Goal: Task Accomplishment & Management: Manage account settings

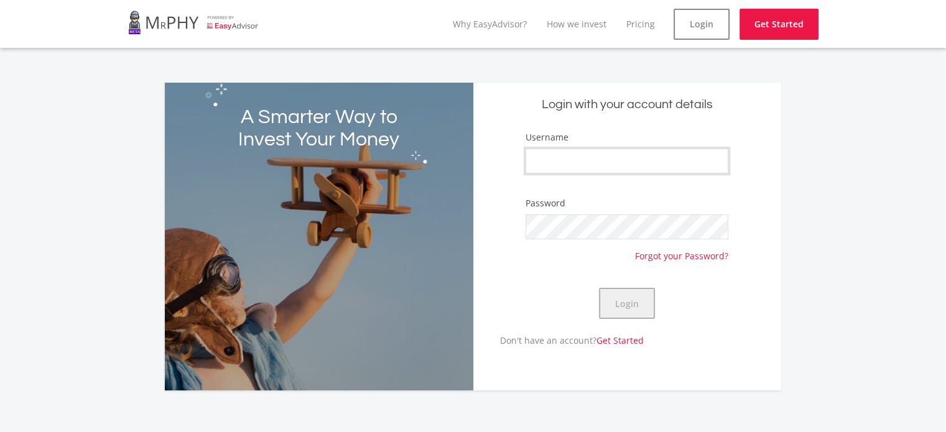
type input "MishaanHenn"
click at [640, 303] on button "Login" at bounding box center [627, 303] width 56 height 31
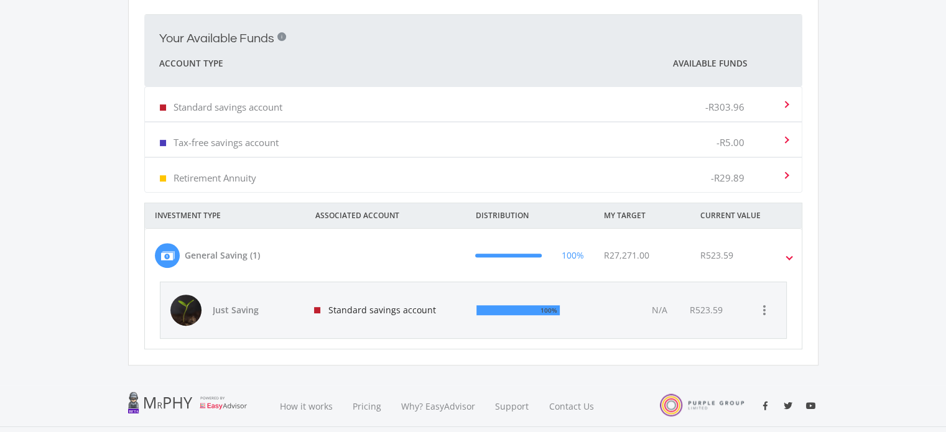
scroll to position [373, 0]
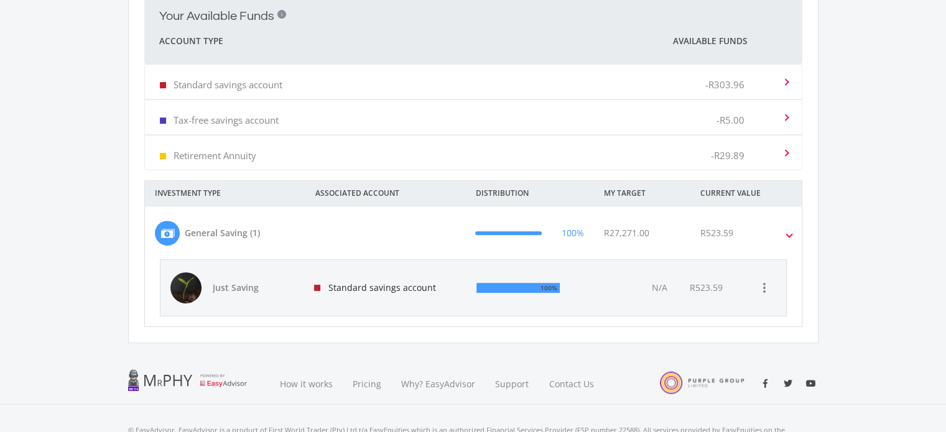
click at [681, 288] on div "R523.59" at bounding box center [723, 288] width 88 height 56
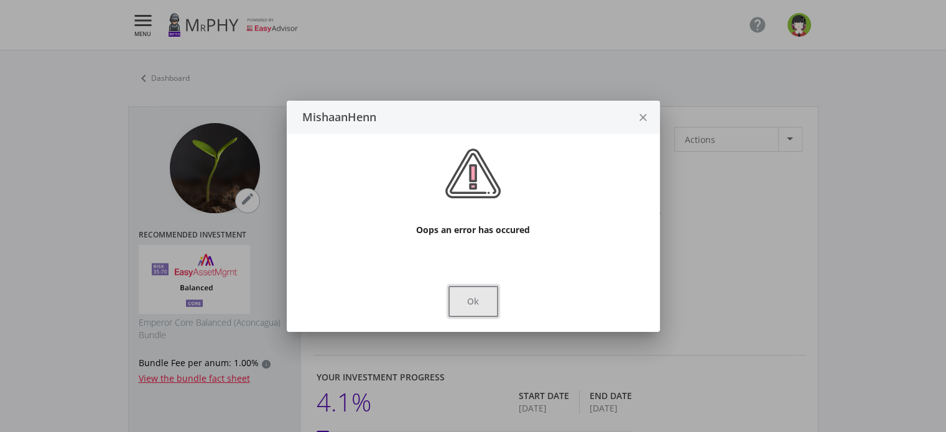
click at [465, 303] on button "Ok" at bounding box center [473, 301] width 50 height 31
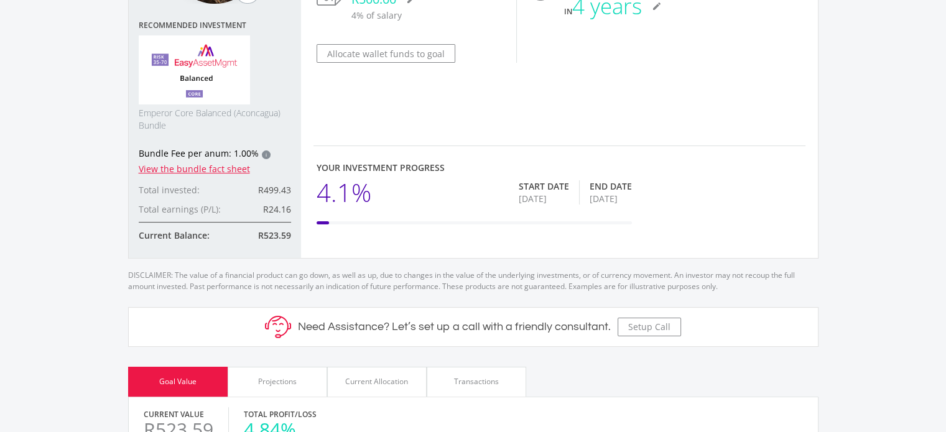
scroll to position [147, 0]
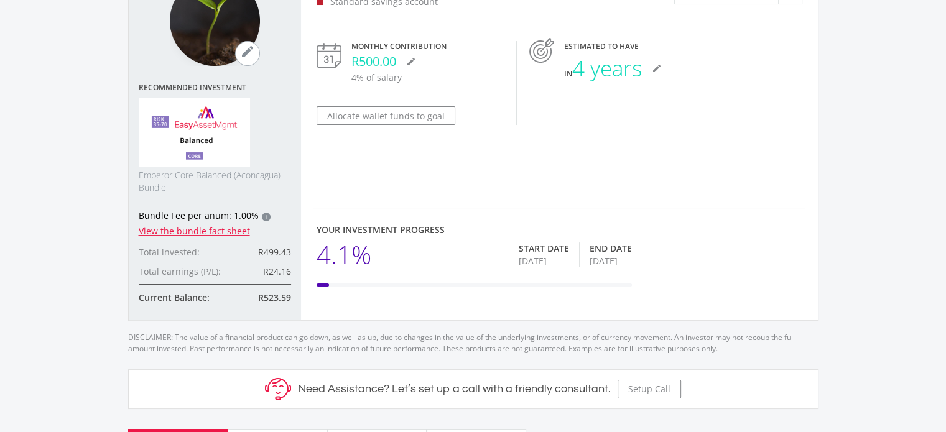
click at [422, 178] on div "Just Saving mode_edit Standard savings account Actions Actions Monthly Contribu…" at bounding box center [559, 135] width 492 height 321
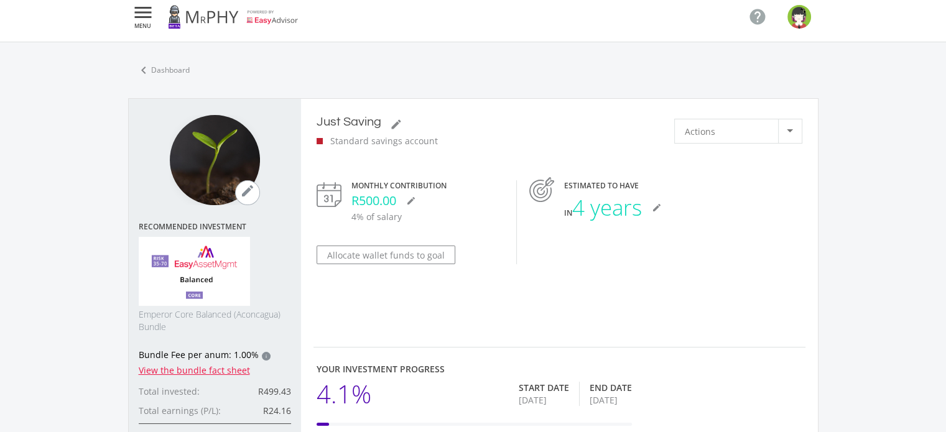
scroll to position [0, 0]
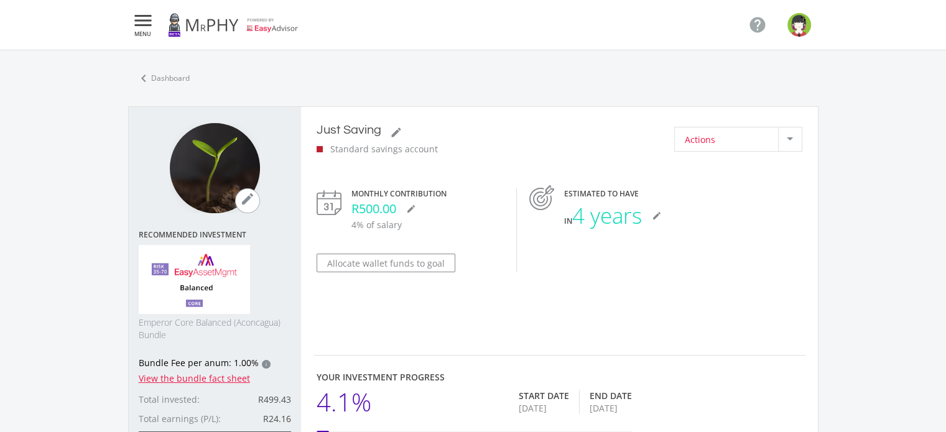
click at [762, 136] on div "Actions" at bounding box center [730, 139] width 93 height 24
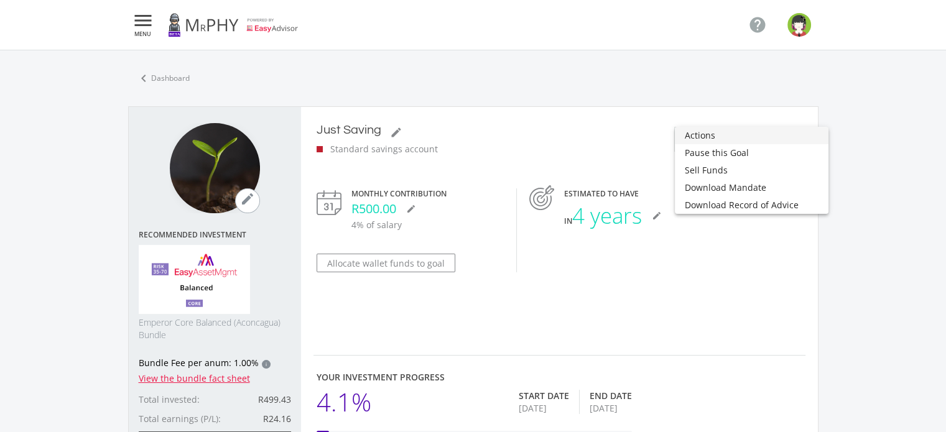
click at [698, 138] on span "Actions" at bounding box center [751, 135] width 134 height 17
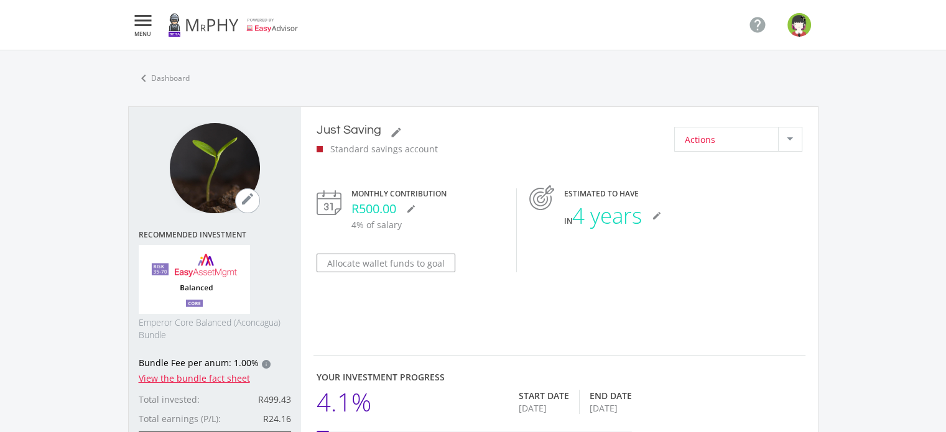
click at [698, 138] on span "Actions" at bounding box center [699, 139] width 30 height 24
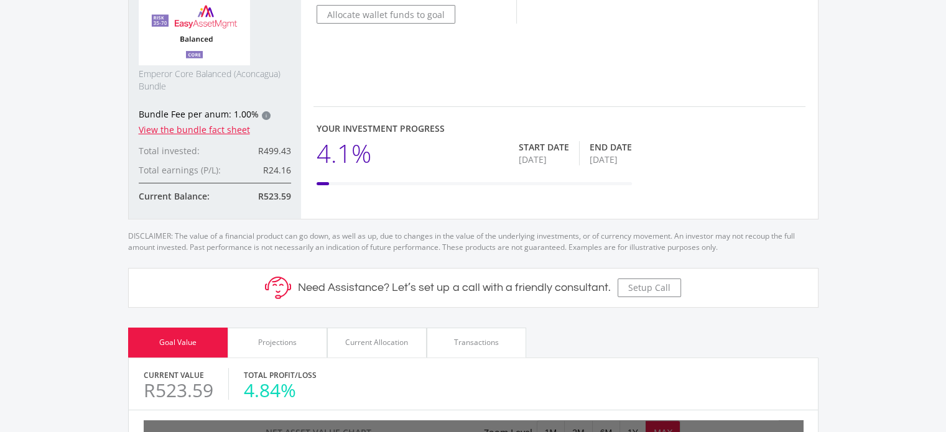
scroll to position [311, 0]
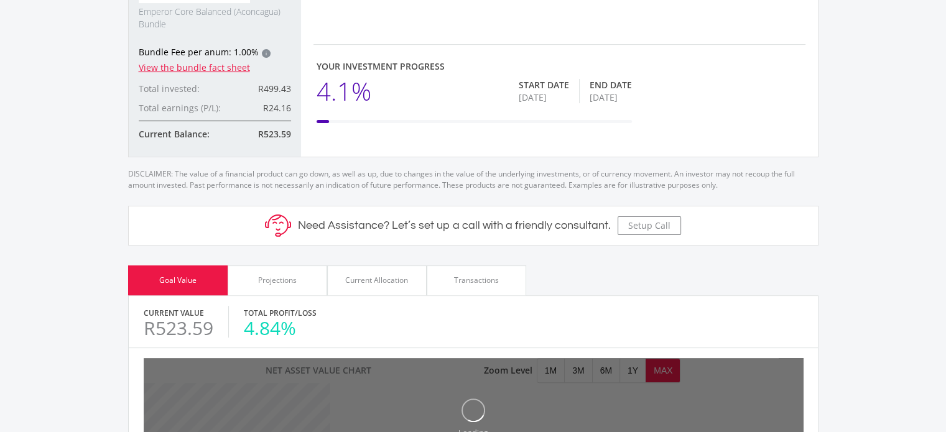
click at [472, 280] on div at bounding box center [473, 216] width 946 height 432
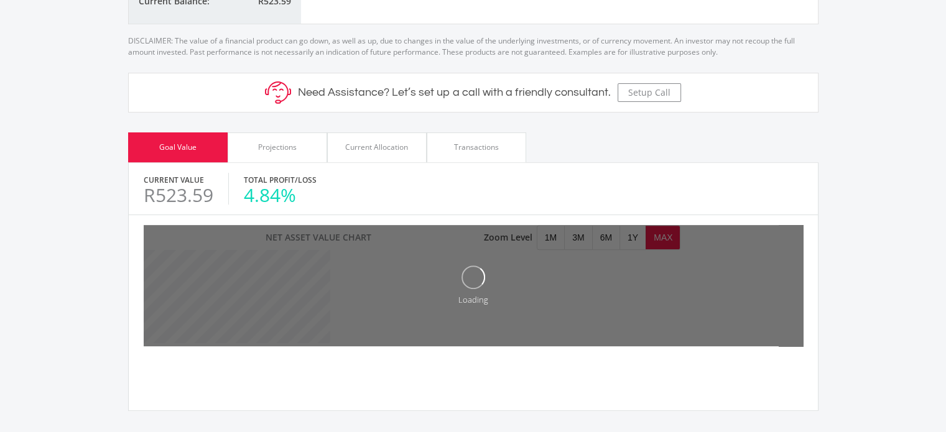
scroll to position [560, 0]
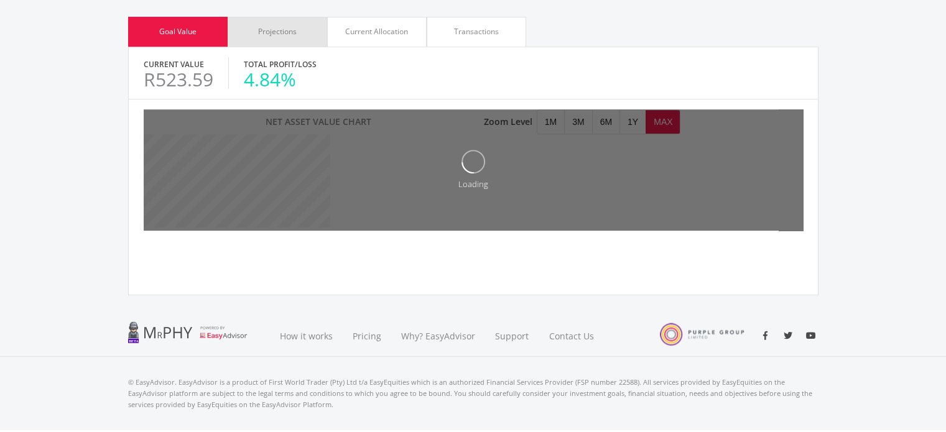
click at [269, 27] on div "Projections" at bounding box center [277, 31] width 39 height 11
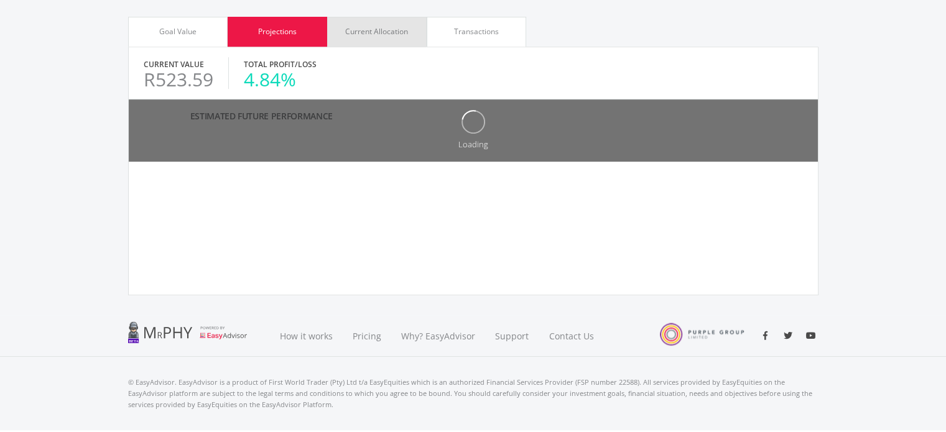
click at [375, 32] on div "Current Allocation" at bounding box center [376, 31] width 63 height 11
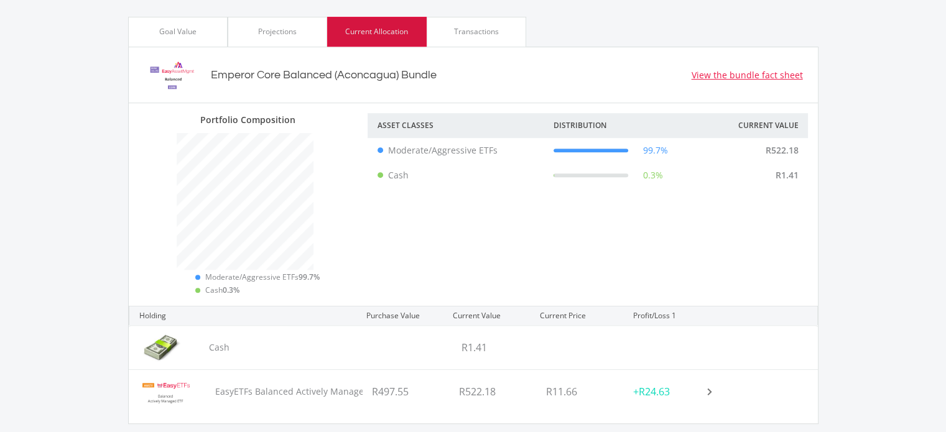
scroll to position [183, 229]
click at [456, 29] on div "Transactions" at bounding box center [476, 31] width 45 height 11
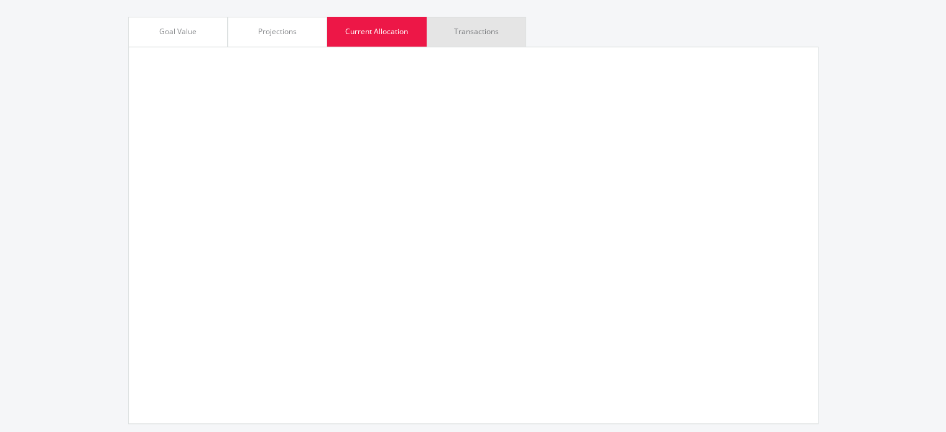
scroll to position [621498, 621455]
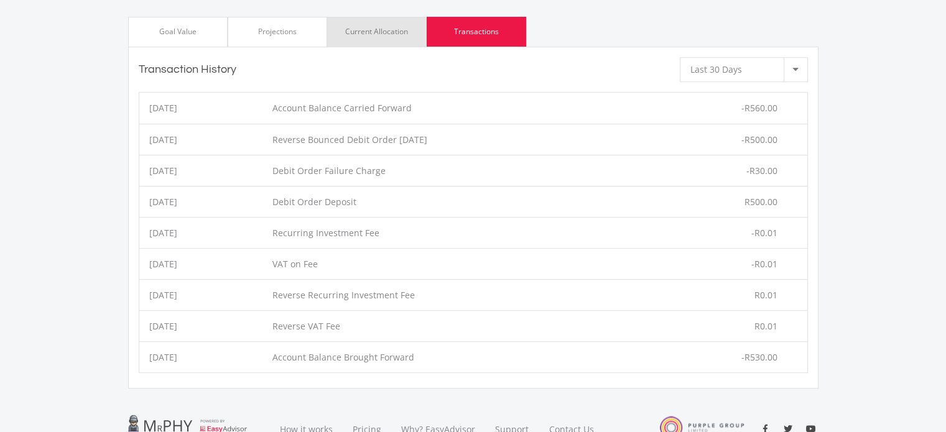
click at [366, 30] on div "Current Allocation" at bounding box center [376, 31] width 63 height 11
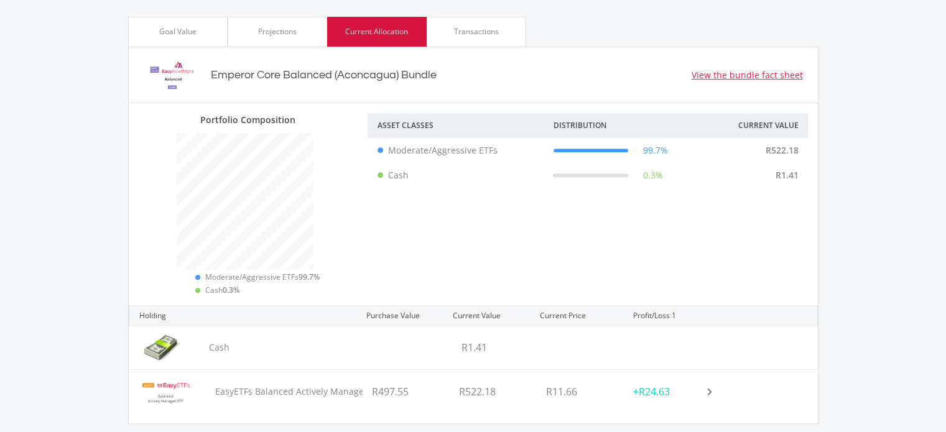
scroll to position [183, 229]
click at [712, 396] on ee-holding-header "EasyETFs Balanced Actively Managed ETF R497.55 R522.18 R11.66 +R24.63" at bounding box center [463, 392] width 669 height 44
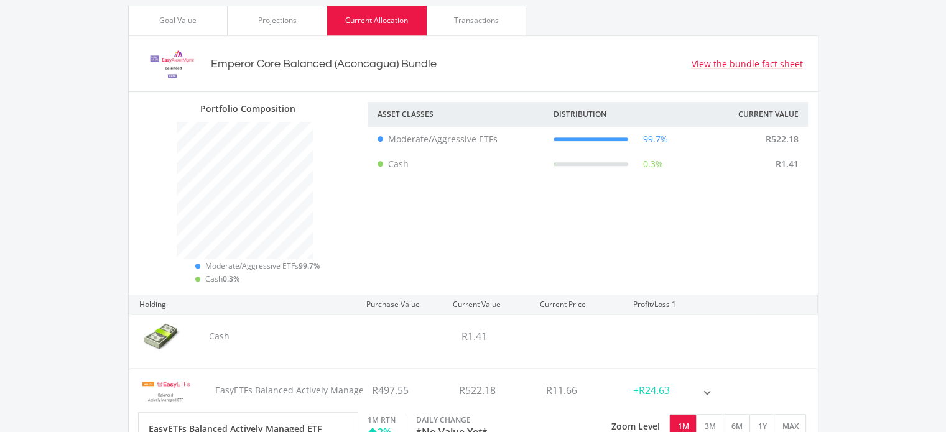
scroll to position [435, 0]
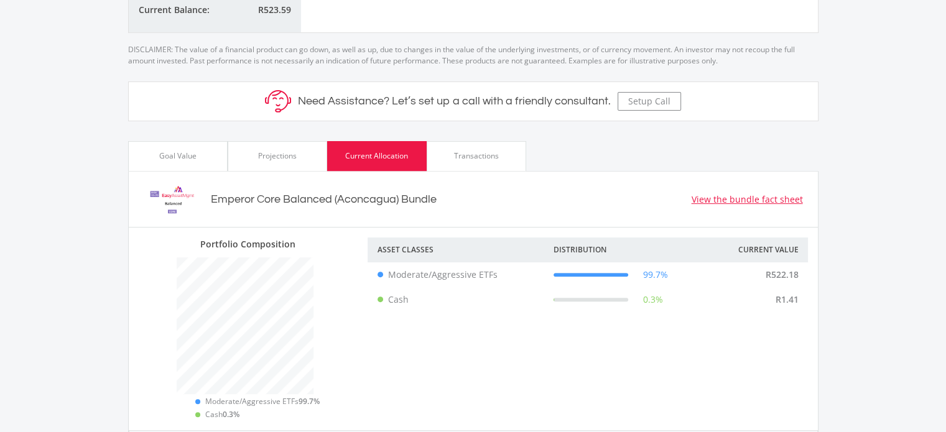
click at [281, 148] on div "Projections" at bounding box center [277, 156] width 99 height 30
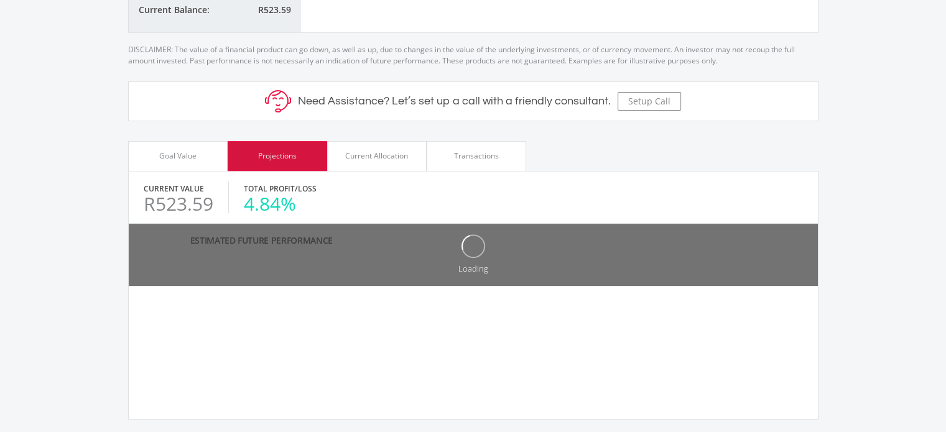
scroll to position [621427, 621246]
click at [167, 161] on div "Goal Value" at bounding box center [177, 156] width 99 height 30
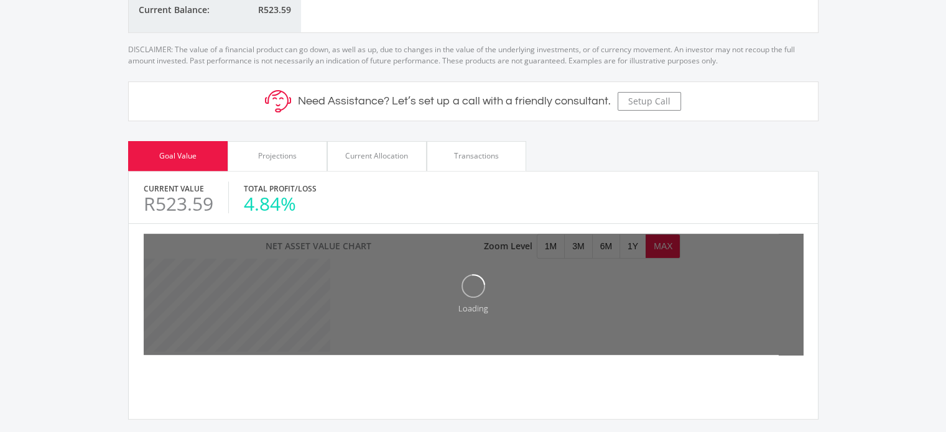
click at [214, 194] on div "Current Value R523.59" at bounding box center [186, 198] width 85 height 32
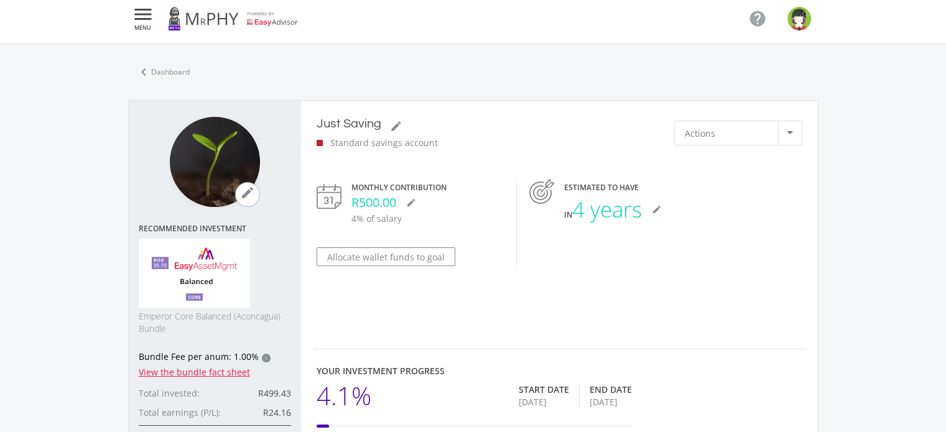
scroll to position [0, 0]
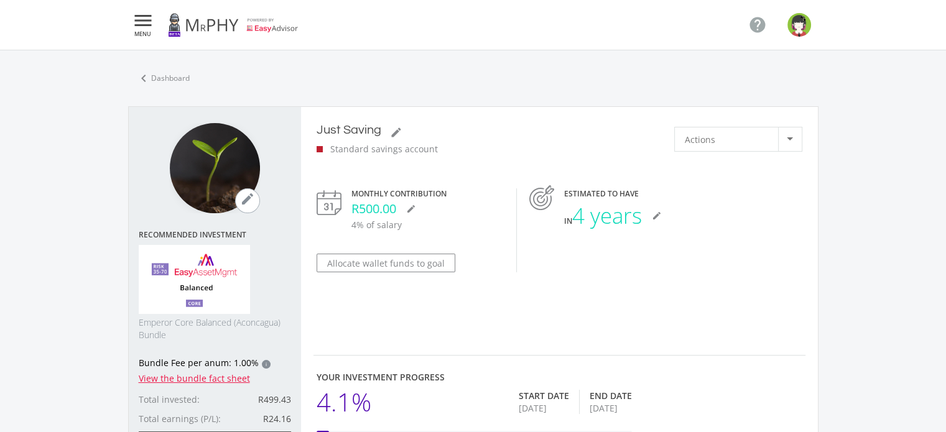
click at [134, 32] on span "MENU" at bounding box center [143, 34] width 22 height 6
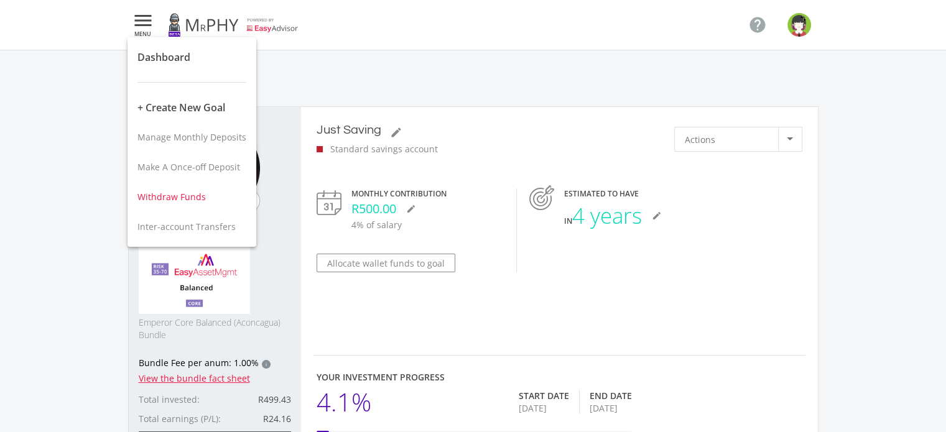
click at [173, 189] on button "Withdraw Funds" at bounding box center [191, 197] width 129 height 30
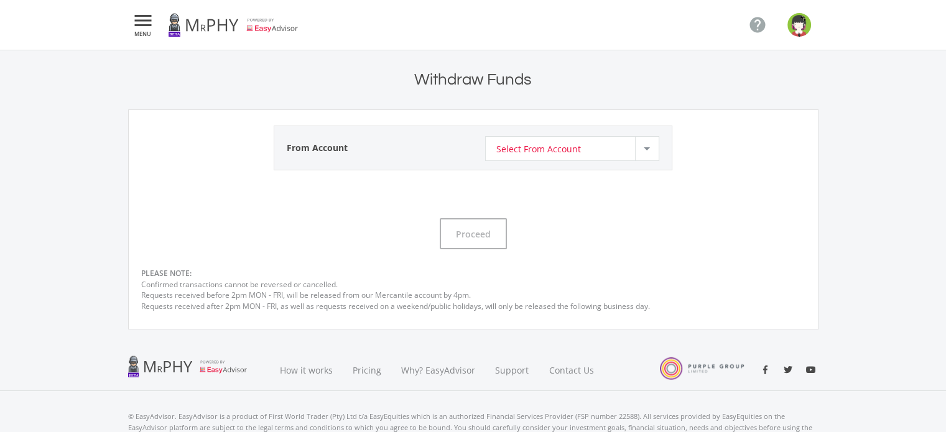
click at [573, 148] on span "Select From Account" at bounding box center [537, 149] width 85 height 24
click at [572, 164] on span "Tax-free savings account" at bounding box center [574, 162] width 158 height 17
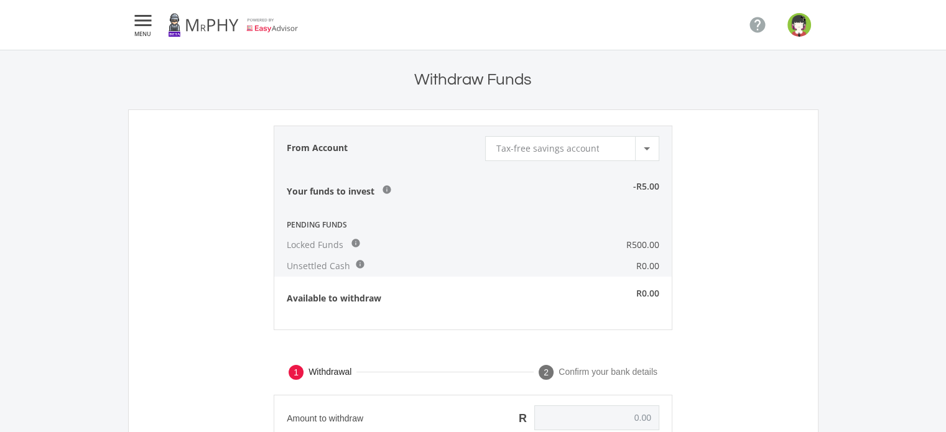
click at [137, 24] on icon "" at bounding box center [143, 20] width 22 height 15
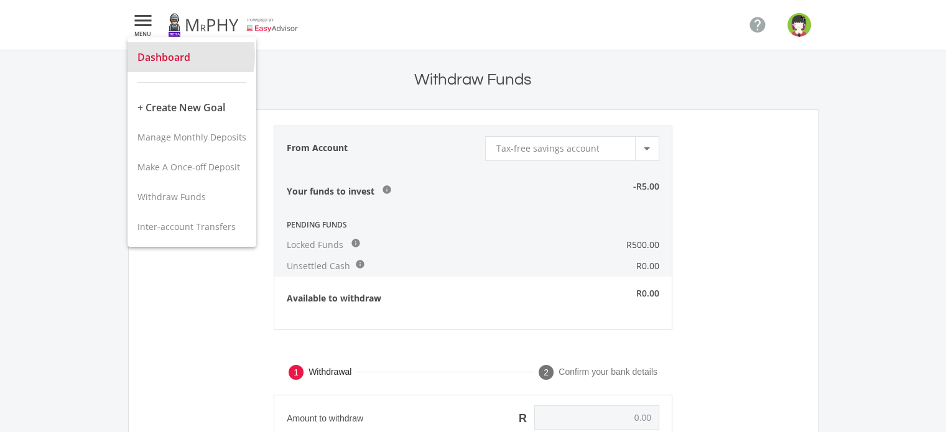
click at [159, 55] on span "Dashboard" at bounding box center [163, 57] width 53 height 14
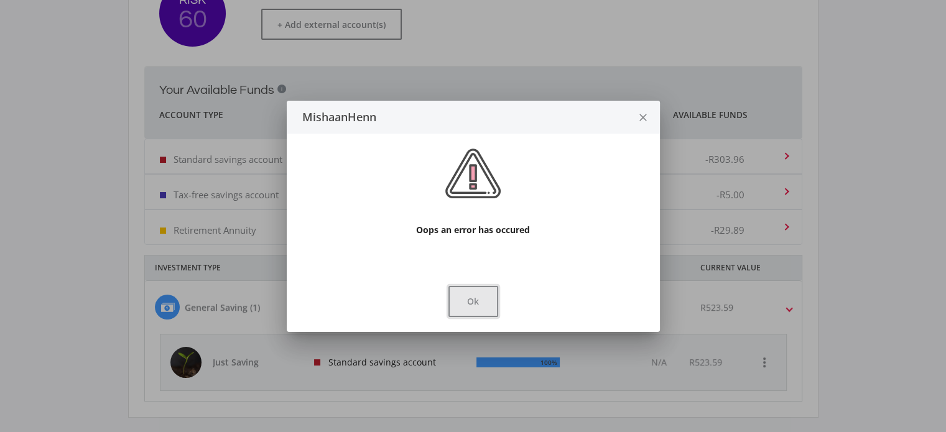
click at [484, 297] on button "Ok" at bounding box center [473, 301] width 50 height 31
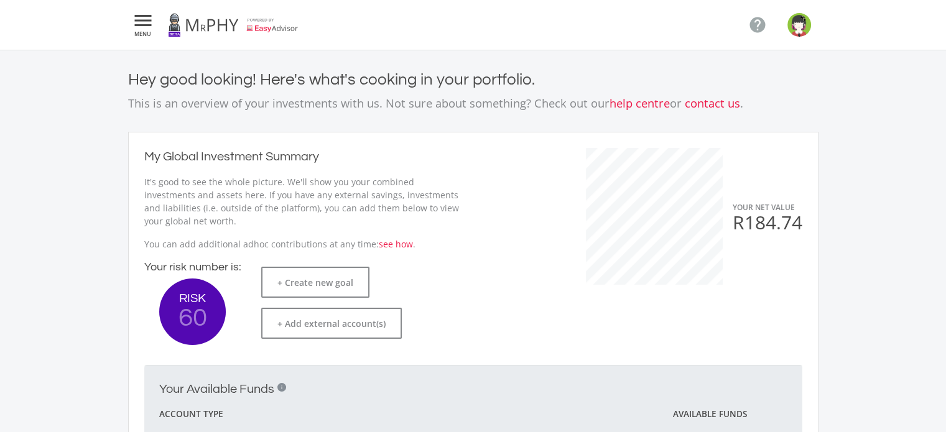
scroll to position [298, 0]
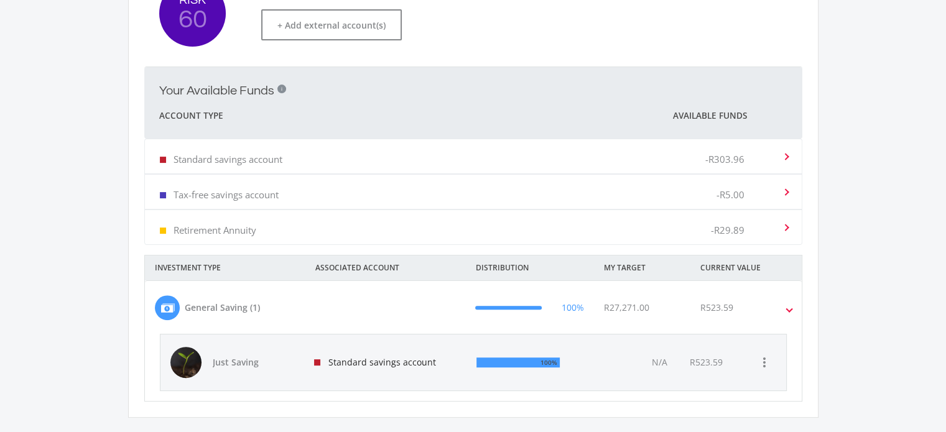
click at [373, 366] on div "Standard savings account" at bounding box center [385, 362] width 163 height 56
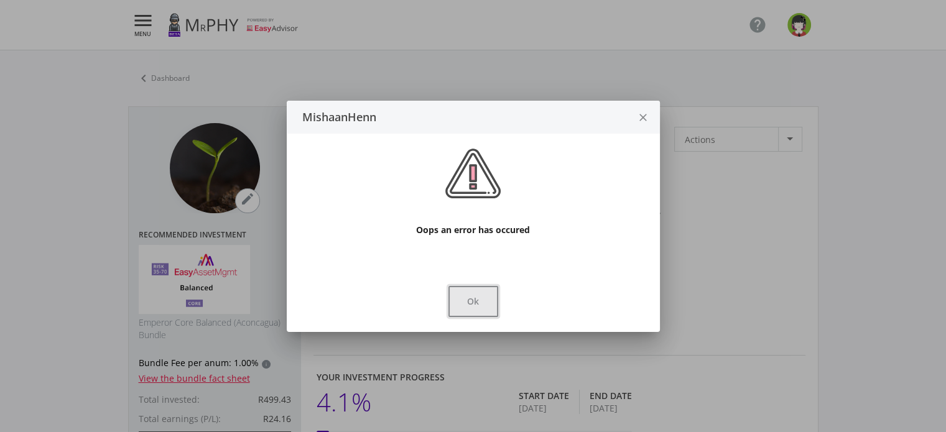
click at [469, 305] on button "Ok" at bounding box center [473, 301] width 50 height 31
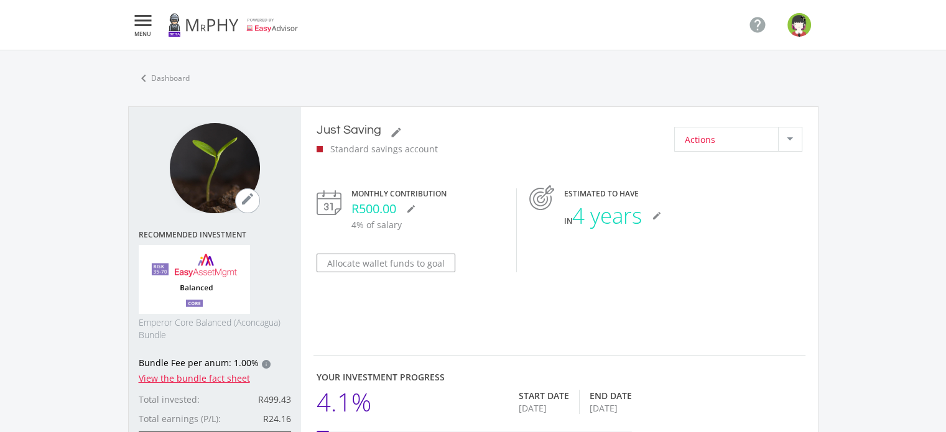
click at [734, 131] on div "Actions" at bounding box center [730, 139] width 93 height 24
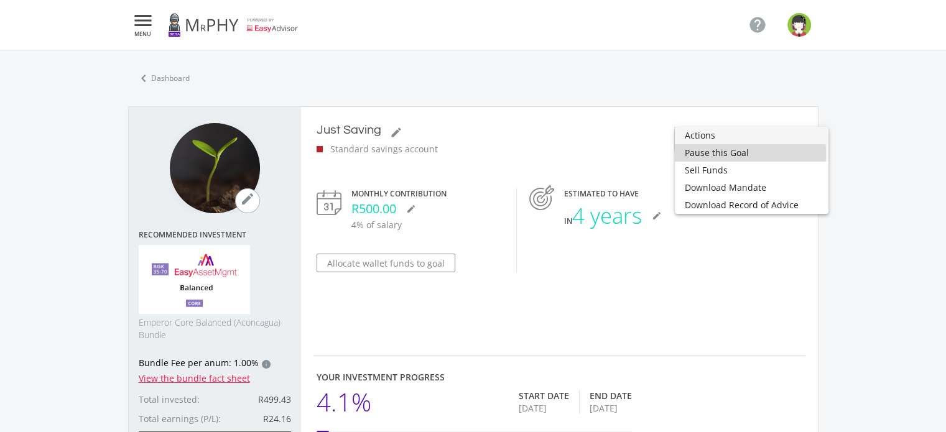
click at [726, 154] on span "Pause this Goal" at bounding box center [751, 152] width 134 height 17
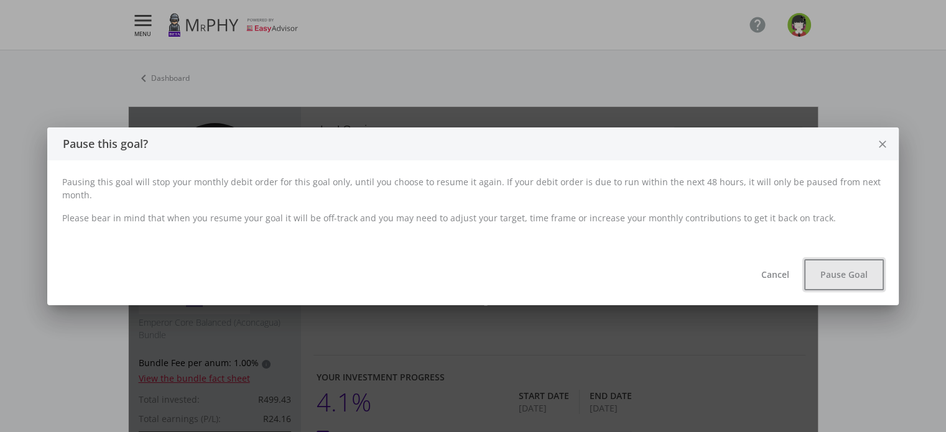
click at [834, 270] on button "Pause Goal" at bounding box center [844, 274] width 80 height 31
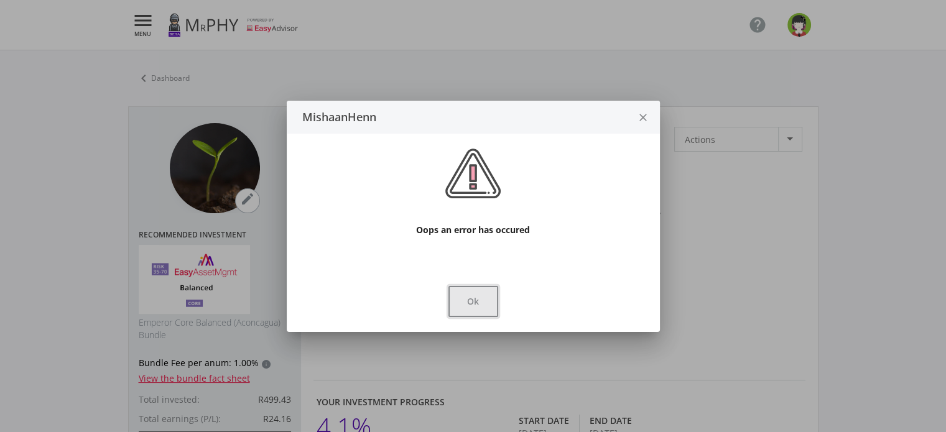
click at [472, 298] on button "Ok" at bounding box center [473, 301] width 50 height 31
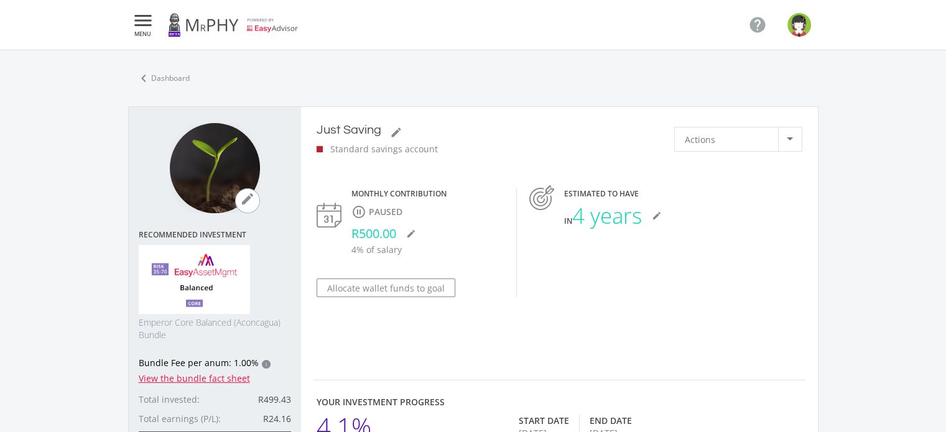
click at [137, 25] on icon "" at bounding box center [143, 20] width 22 height 15
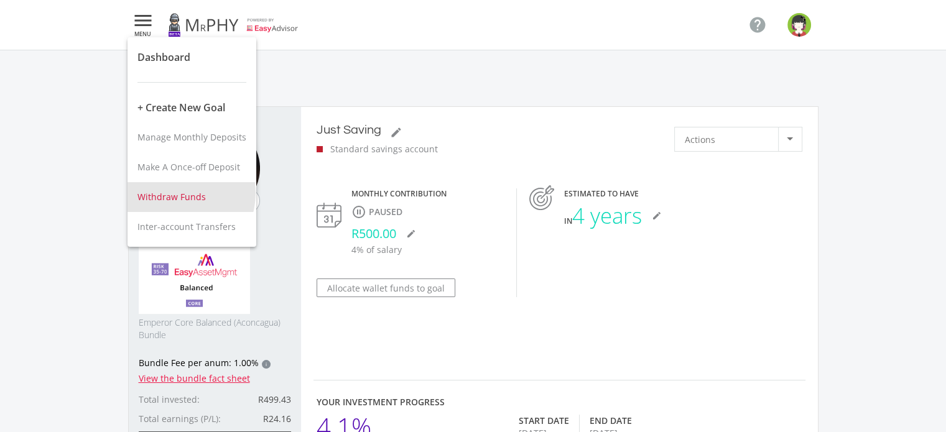
click at [177, 193] on span "Withdraw Funds" at bounding box center [171, 197] width 68 height 12
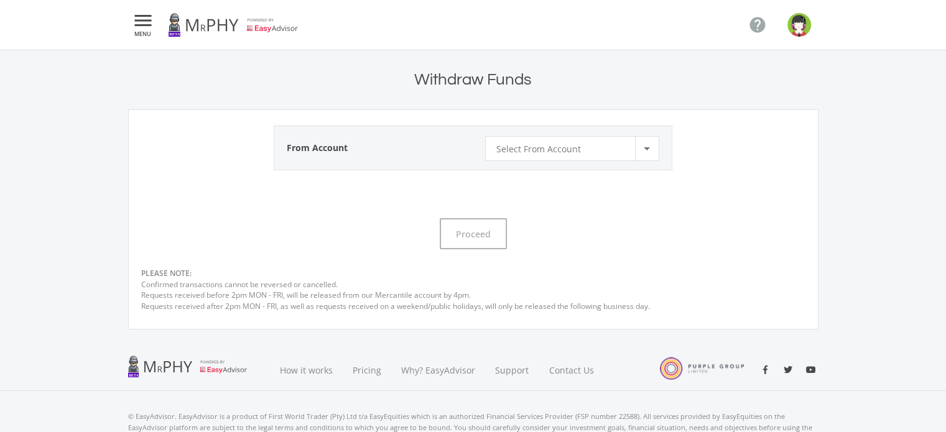
click at [557, 152] on span "Select From Account" at bounding box center [537, 149] width 85 height 24
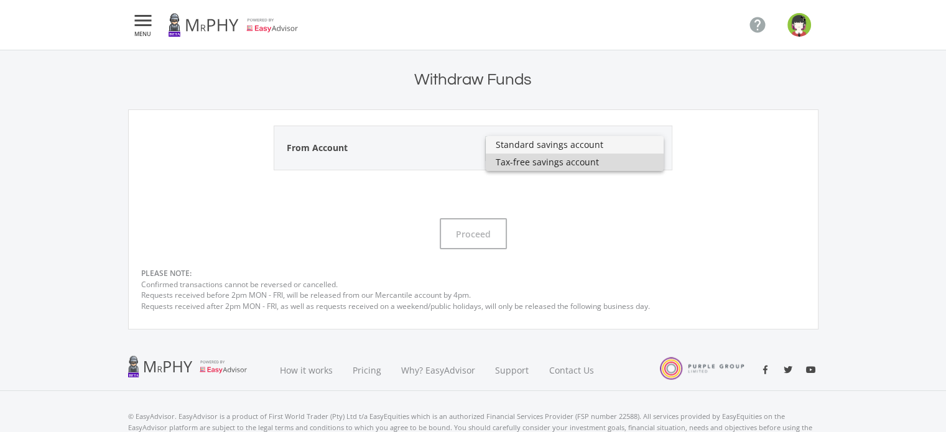
click at [558, 162] on span "Tax-free savings account" at bounding box center [574, 162] width 158 height 17
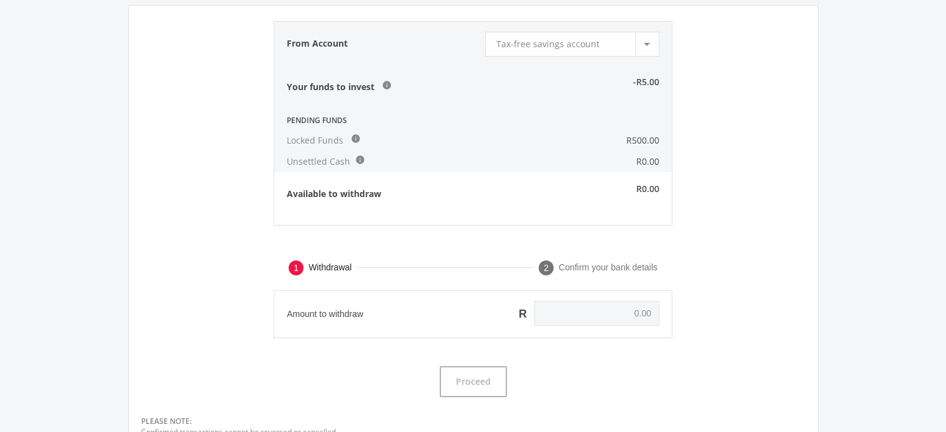
scroll to position [124, 0]
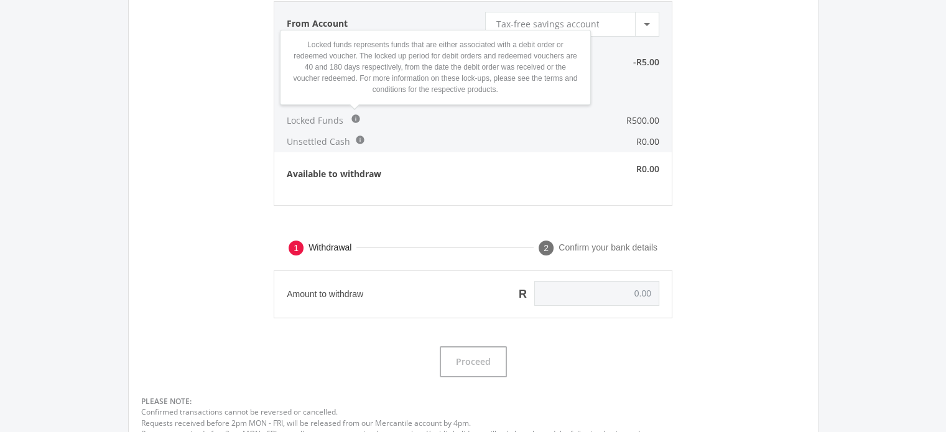
click at [351, 121] on icon "info" at bounding box center [356, 119] width 10 height 10
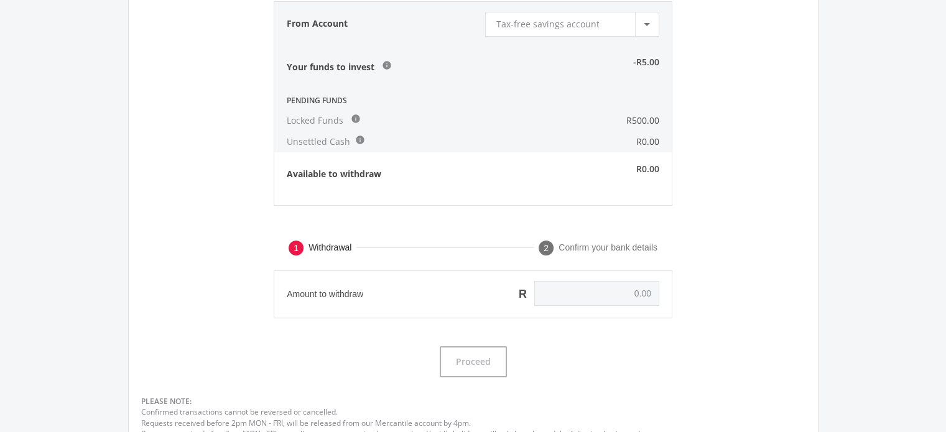
click at [354, 121] on icon "info" at bounding box center [356, 119] width 10 height 10
click at [354, 116] on icon "info" at bounding box center [356, 119] width 10 height 10
click at [366, 112] on div "Locked Funds info" at bounding box center [390, 120] width 232 height 21
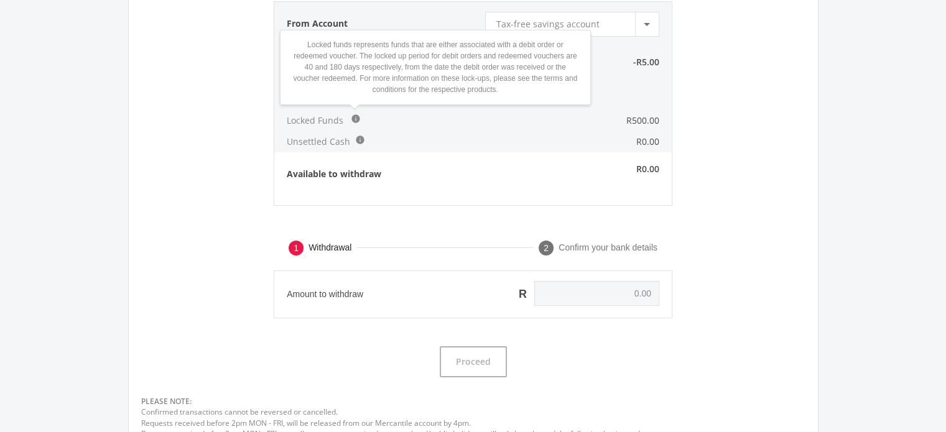
click at [355, 119] on icon "info" at bounding box center [356, 119] width 10 height 10
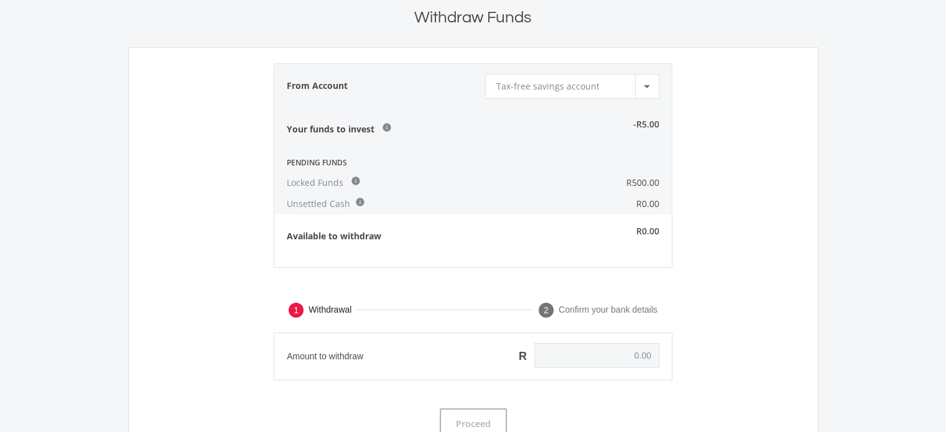
scroll to position [0, 0]
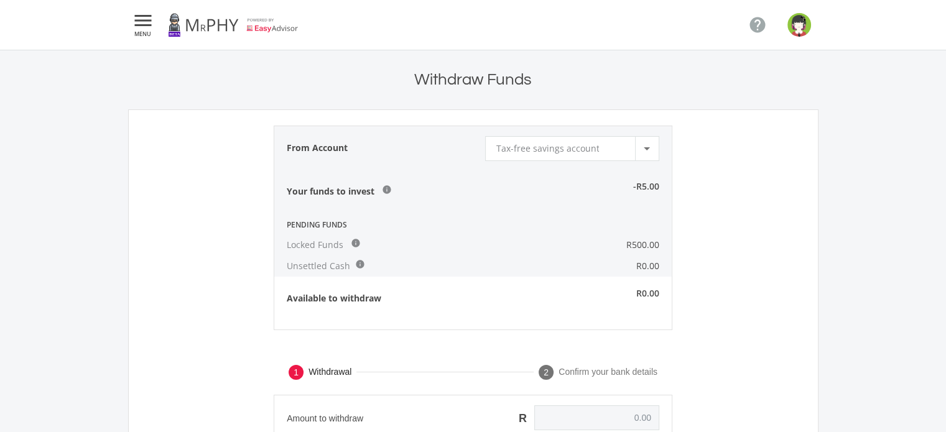
click at [147, 7] on nav " MENU " at bounding box center [473, 25] width 690 height 50
click at [147, 21] on icon "" at bounding box center [143, 20] width 22 height 15
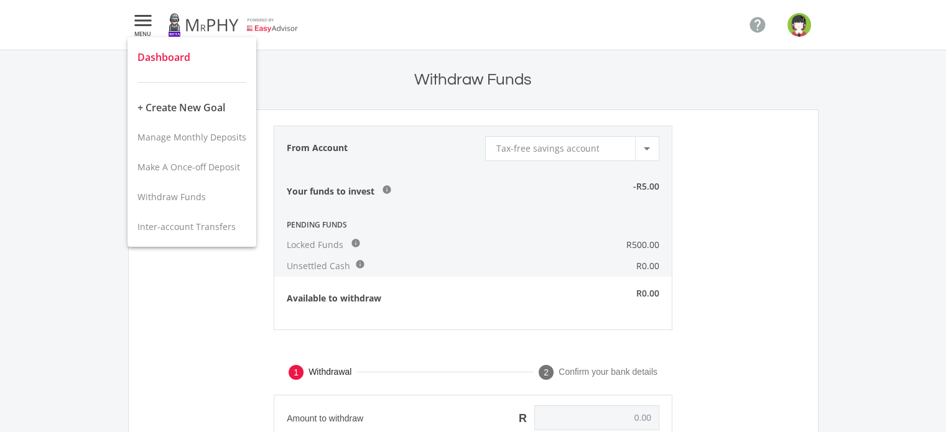
click at [168, 63] on span "Dashboard" at bounding box center [163, 57] width 53 height 14
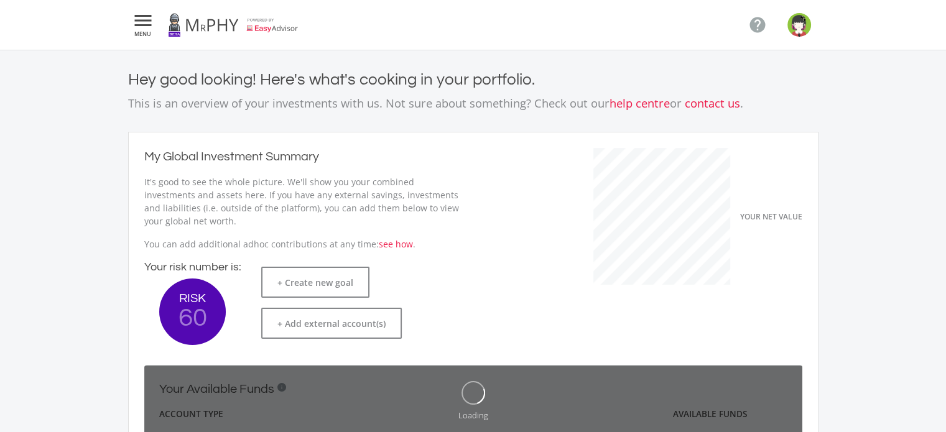
scroll to position [197, 341]
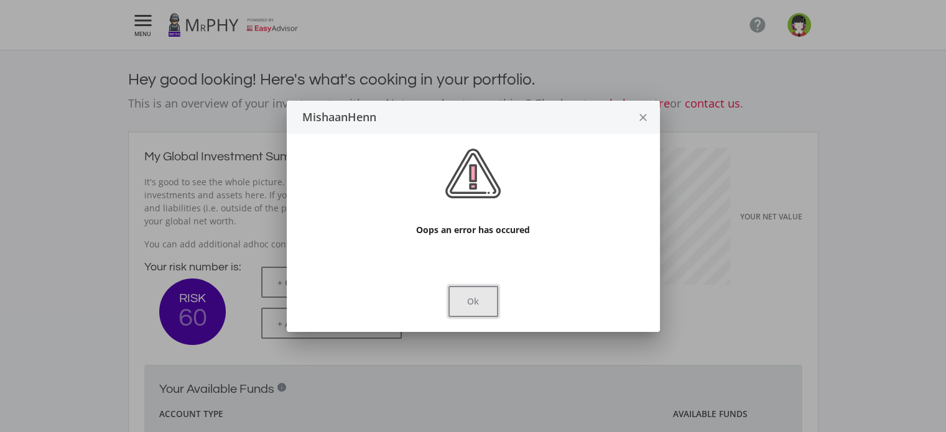
click at [472, 310] on button "Ok" at bounding box center [473, 301] width 50 height 31
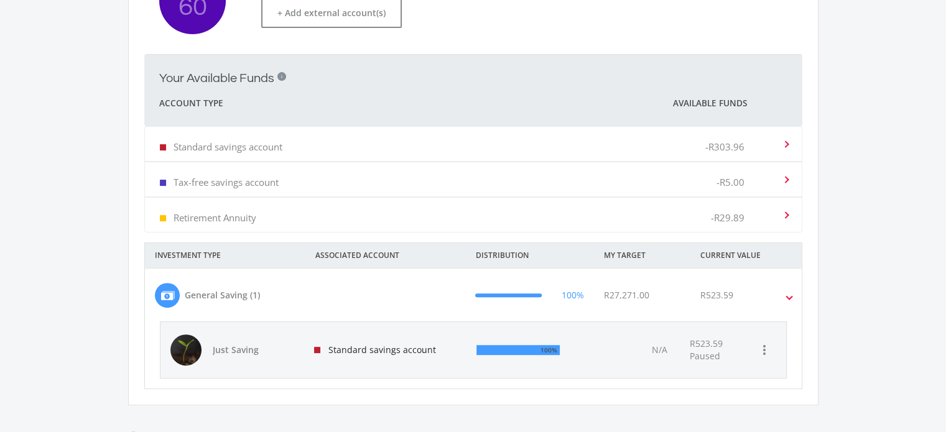
scroll to position [373, 0]
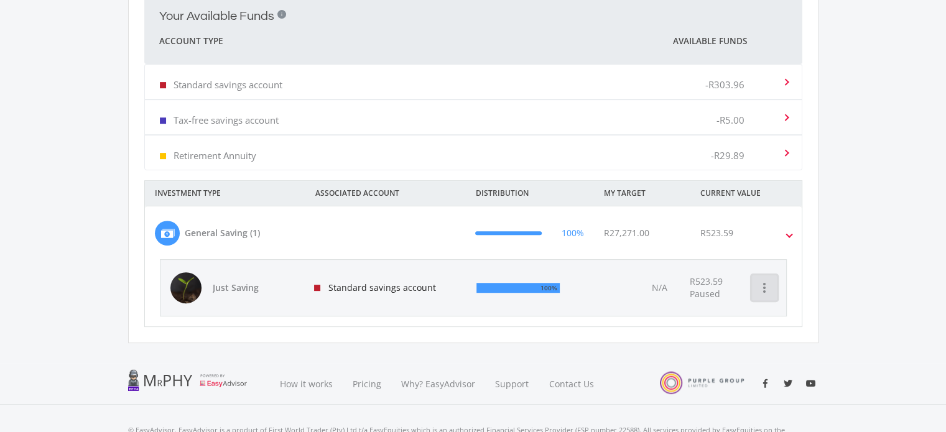
click at [760, 288] on icon "more_vert" at bounding box center [764, 287] width 15 height 15
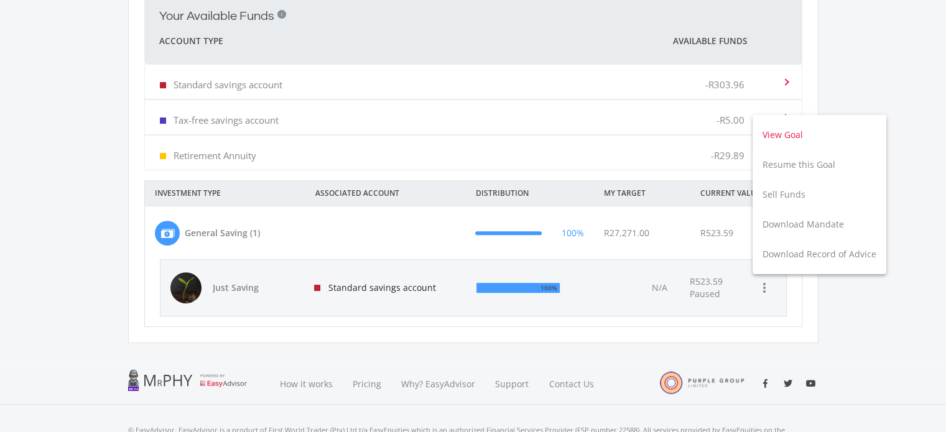
click at [776, 135] on button "View Goal" at bounding box center [819, 135] width 134 height 30
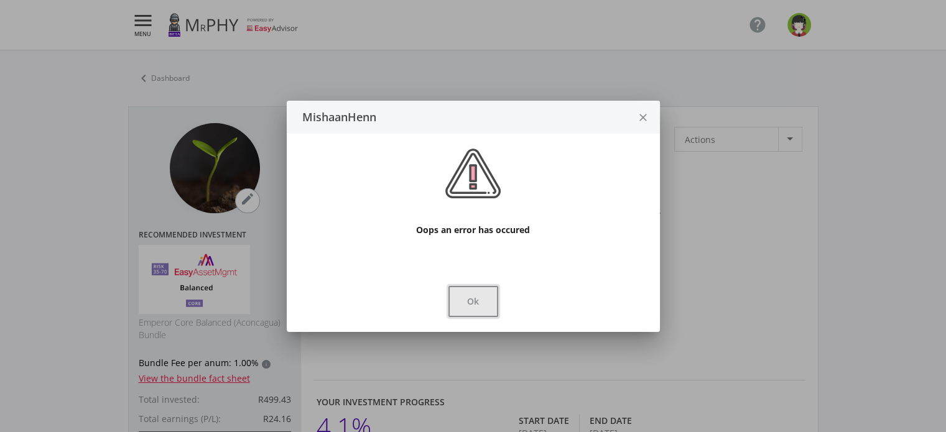
click at [448, 300] on button "Ok" at bounding box center [473, 301] width 50 height 31
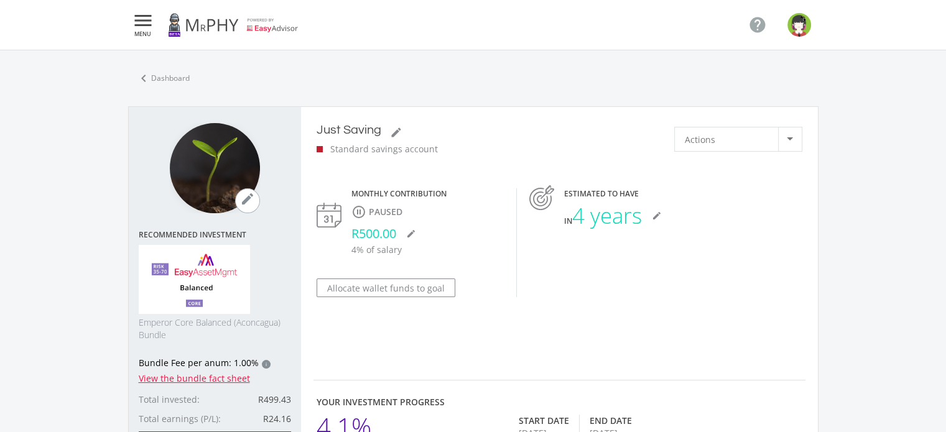
click at [789, 143] on div at bounding box center [790, 139] width 24 height 24
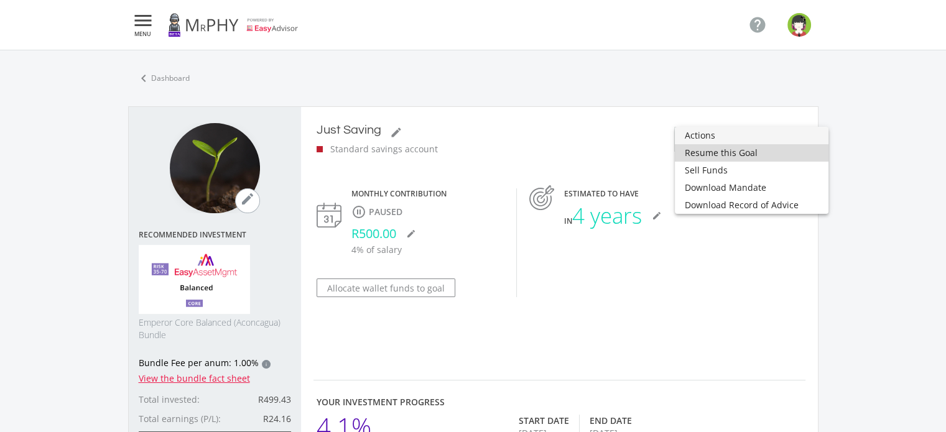
click at [760, 154] on span "Resume this Goal" at bounding box center [751, 152] width 134 height 17
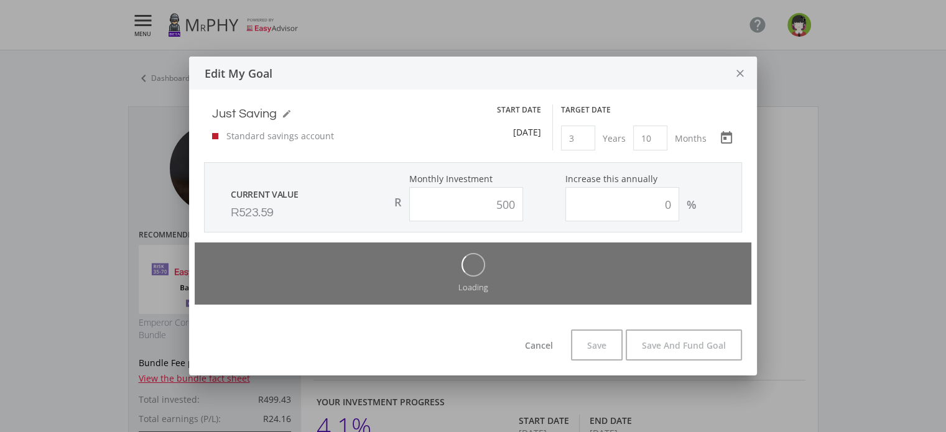
type input "500.00"
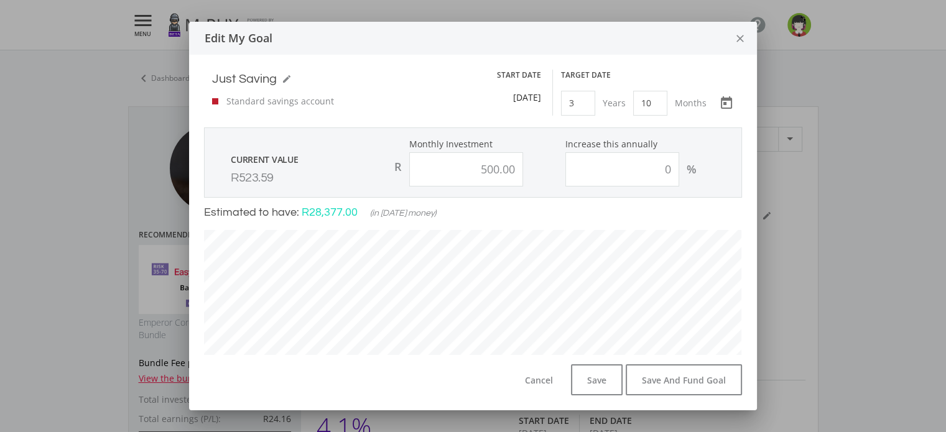
scroll to position [354, 659]
click at [589, 377] on button "Save" at bounding box center [597, 379] width 52 height 31
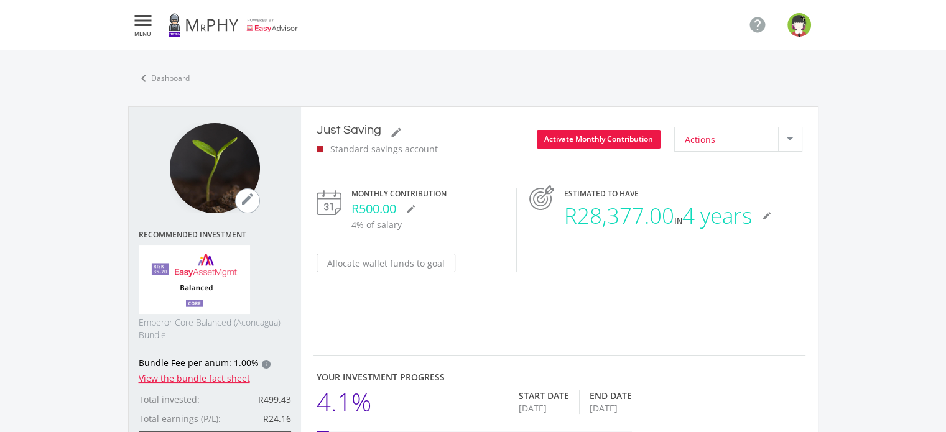
click at [767, 143] on div "Actions" at bounding box center [730, 139] width 93 height 24
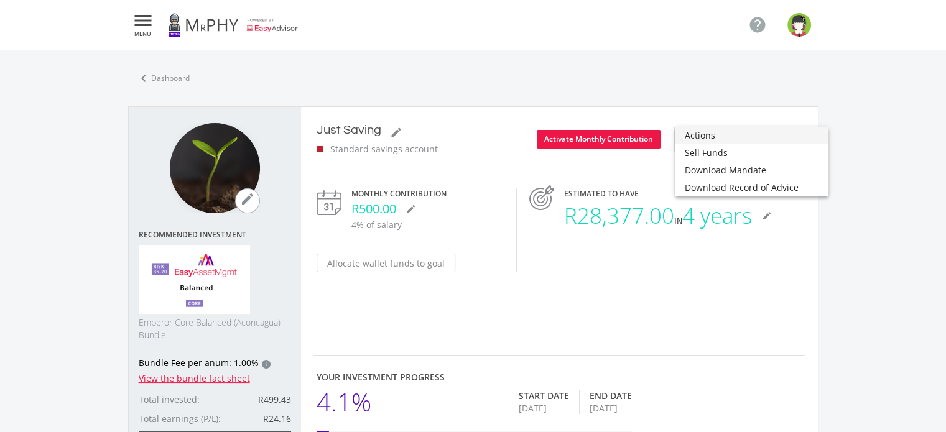
click at [572, 138] on div at bounding box center [473, 216] width 946 height 432
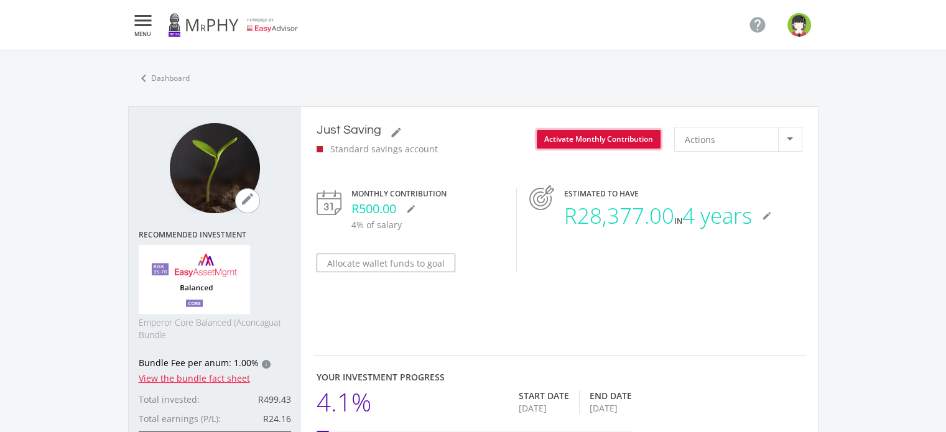
click at [579, 138] on button "Activate Monthly Contribution" at bounding box center [599, 139] width 124 height 19
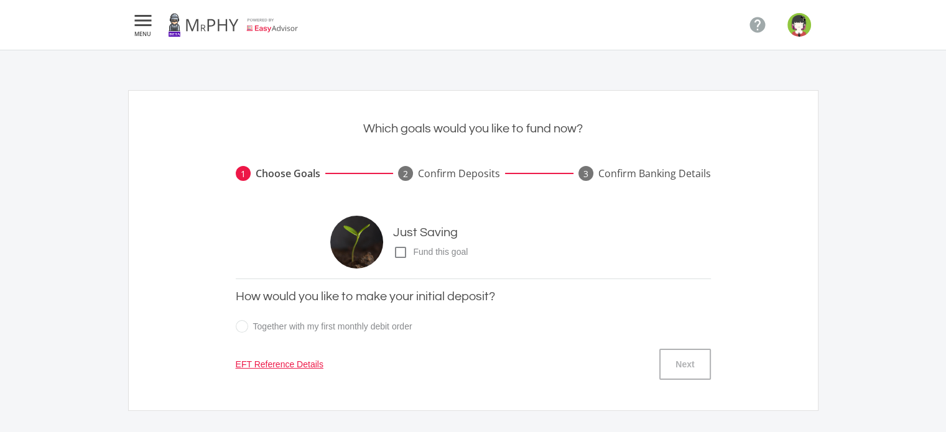
click at [399, 249] on icon "check_box_outline_blank" at bounding box center [400, 252] width 15 height 15
click at [380, 247] on input "check_box_outline_blank check_box Fund this goal" at bounding box center [380, 247] width 0 height 0
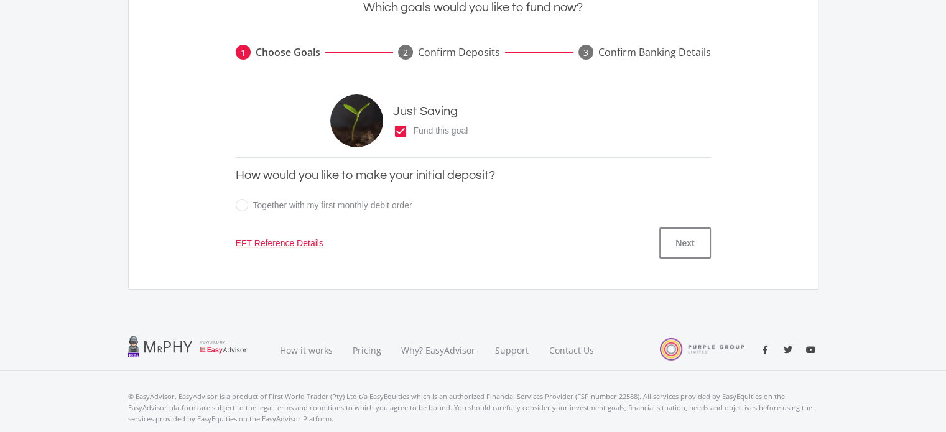
scroll to position [124, 0]
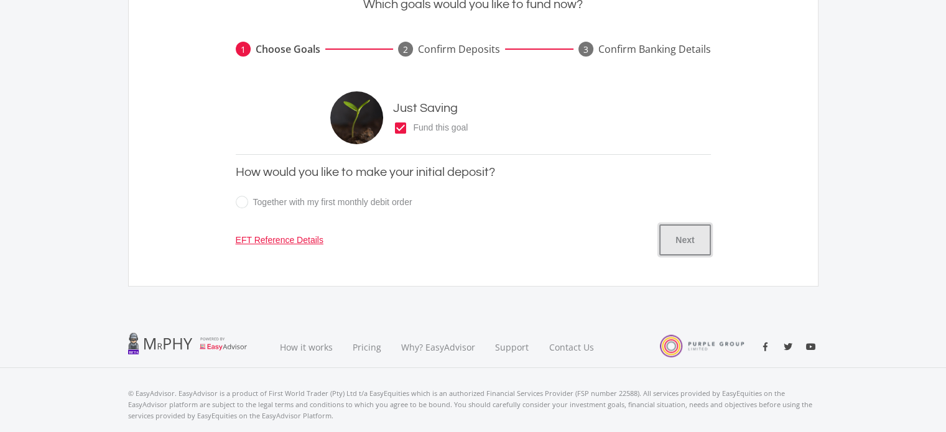
click at [675, 240] on button "Next" at bounding box center [684, 239] width 51 height 31
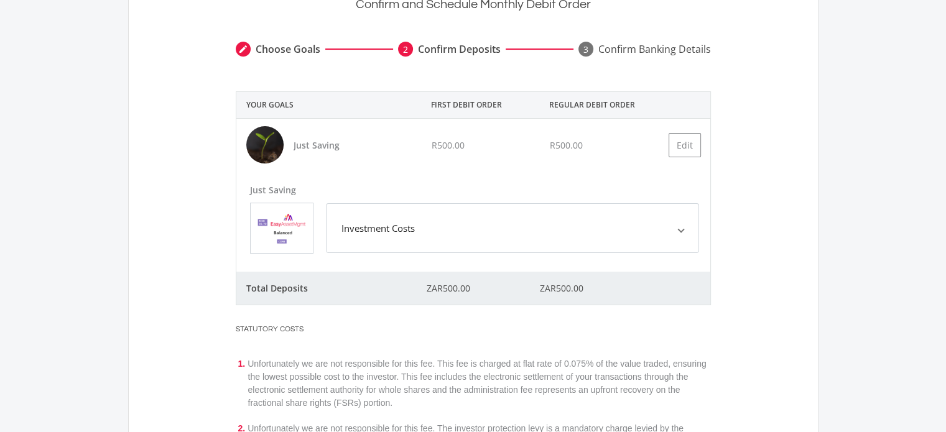
click at [402, 223] on div "Investment Costs" at bounding box center [377, 228] width 73 height 14
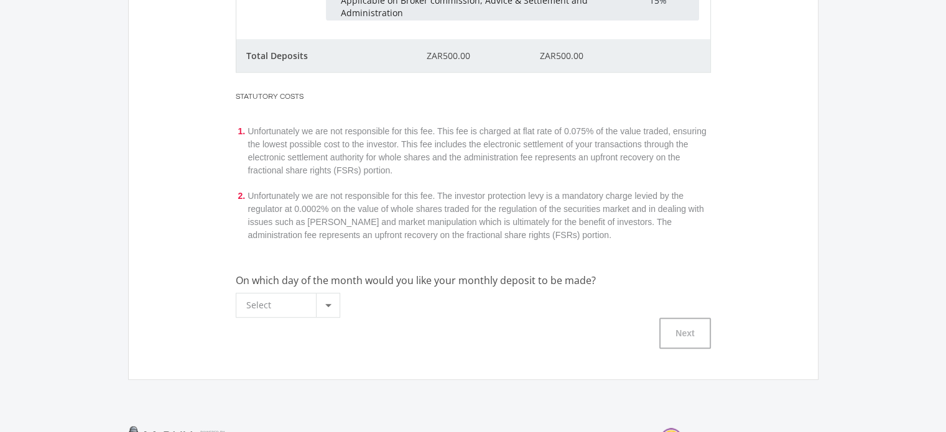
scroll to position [622, 0]
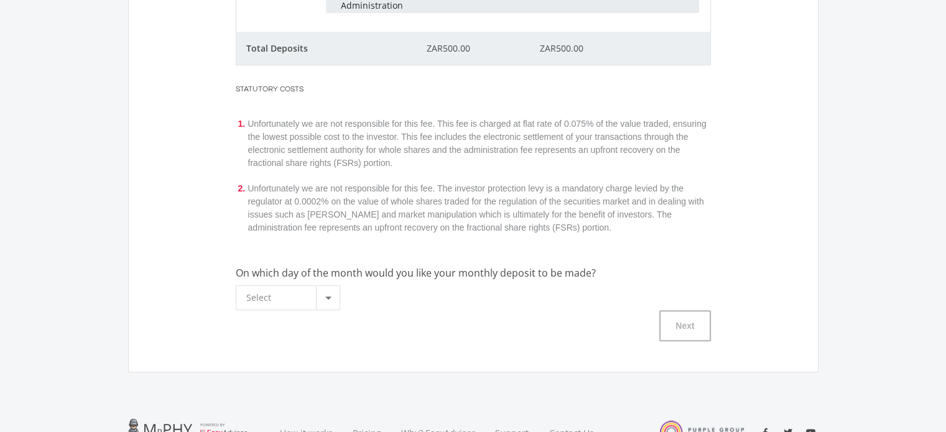
click at [290, 292] on div "Select" at bounding box center [281, 298] width 70 height 24
click at [254, 341] on span "28" at bounding box center [290, 346] width 89 height 17
click at [640, 328] on div "Next" at bounding box center [473, 325] width 475 height 31
click at [667, 328] on button "Next" at bounding box center [684, 325] width 51 height 31
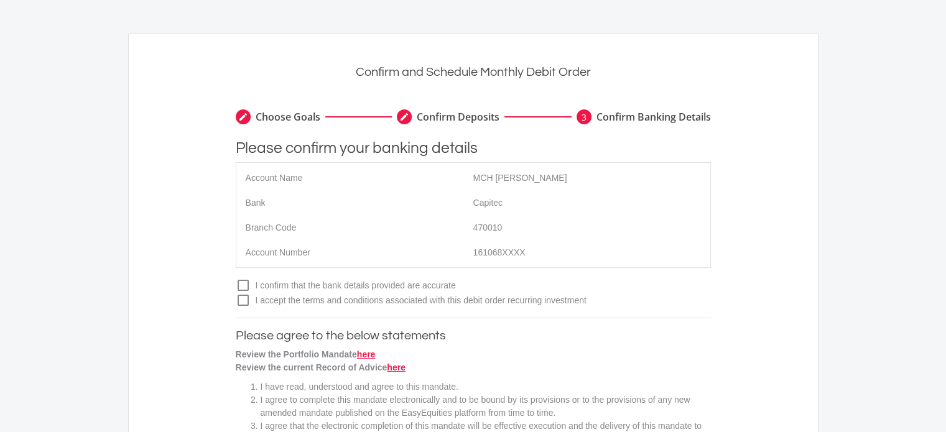
scroll to position [187, 0]
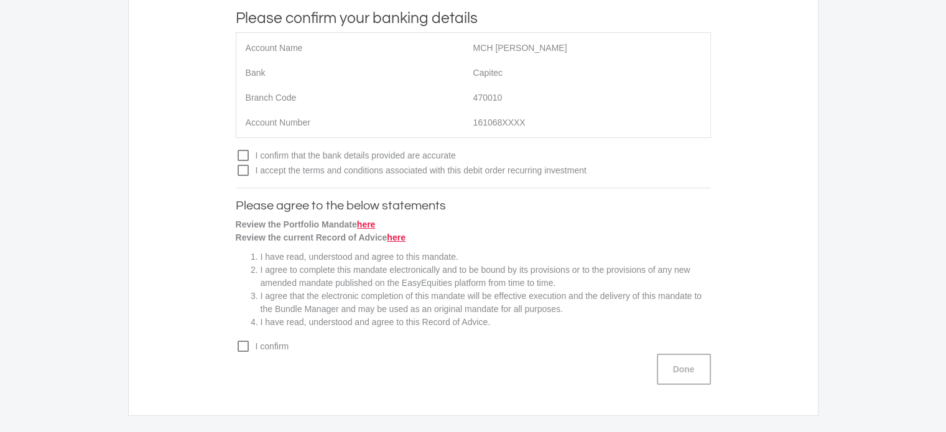
click at [242, 154] on icon "check_box_outline_blank" at bounding box center [243, 155] width 15 height 15
click at [223, 150] on input "check_box_outline_blank check_box I confirm that the bank details provided are …" at bounding box center [223, 150] width 0 height 0
click at [236, 172] on icon "check_box_outline_blank" at bounding box center [243, 170] width 15 height 15
click at [223, 165] on input "check_box_outline_blank check_box I accept the terms and conditions associated …" at bounding box center [223, 165] width 0 height 0
click at [251, 348] on span "I confirm" at bounding box center [481, 346] width 460 height 13
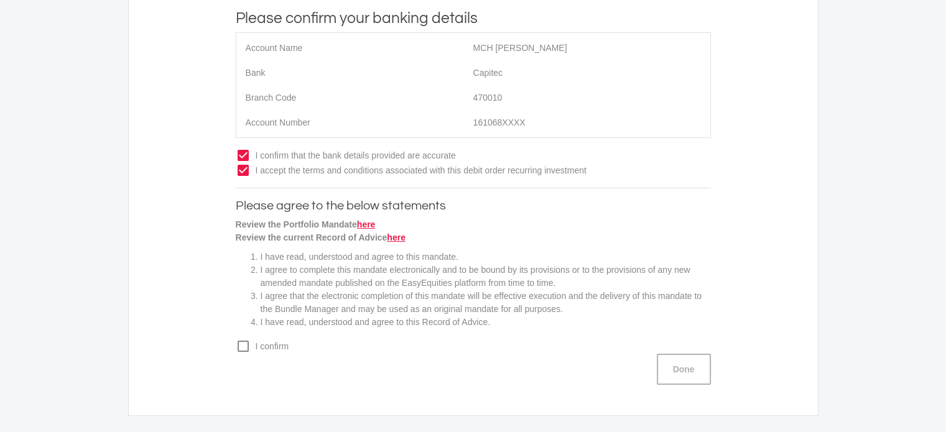
click at [223, 341] on input "check_box_outline_blank check_box I confirm" at bounding box center [223, 341] width 0 height 0
click at [694, 370] on button "Done" at bounding box center [683, 369] width 54 height 31
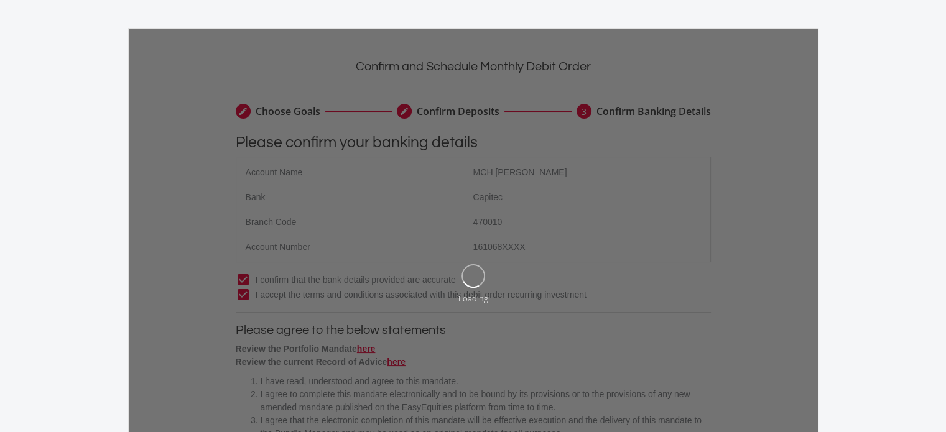
scroll to position [0, 0]
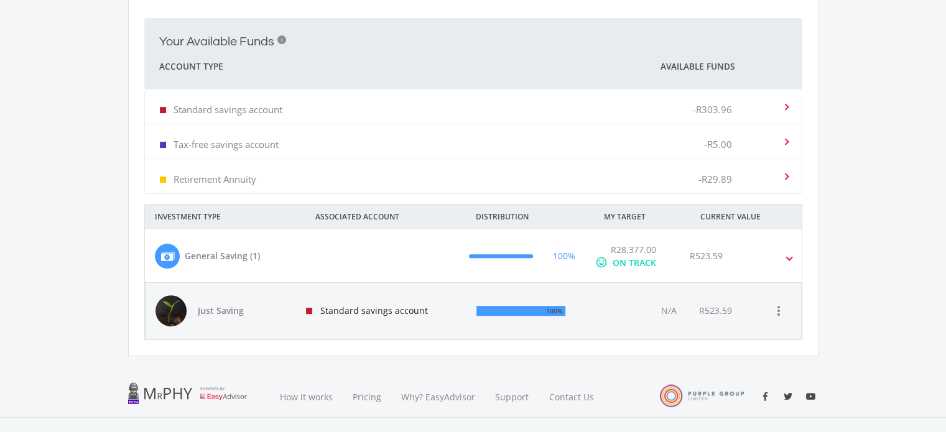
scroll to position [373, 0]
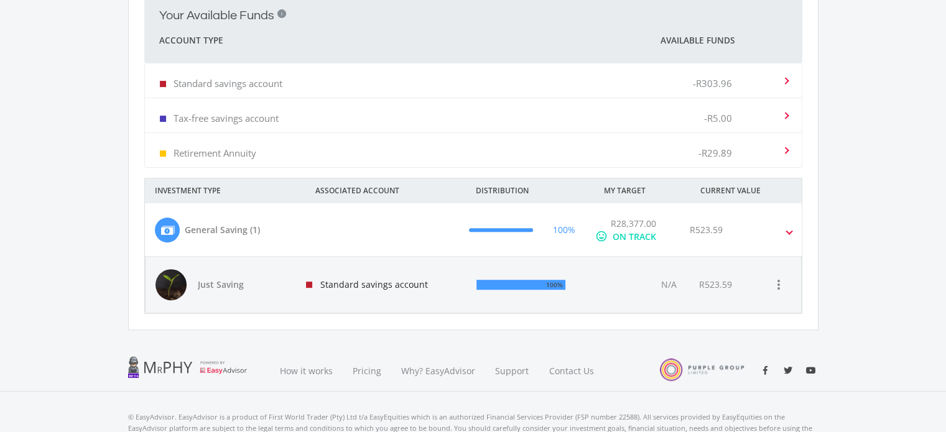
click at [634, 236] on div "ON TRACK" at bounding box center [634, 236] width 44 height 13
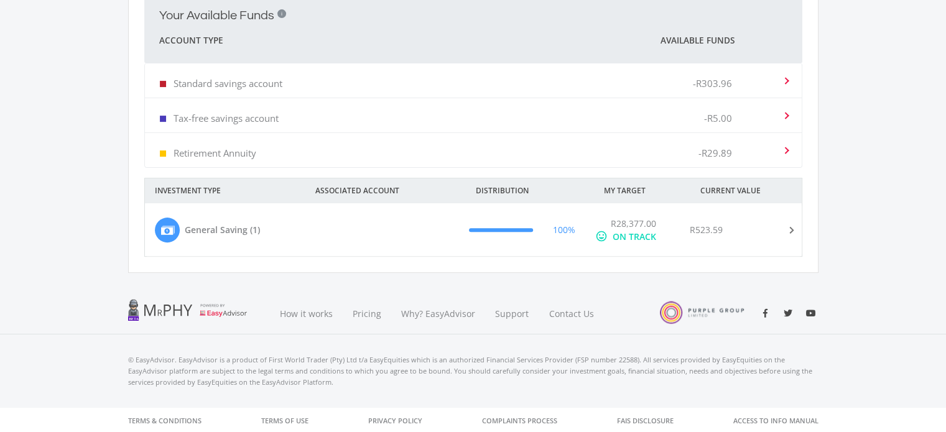
click at [634, 236] on div "ON TRACK" at bounding box center [634, 236] width 44 height 13
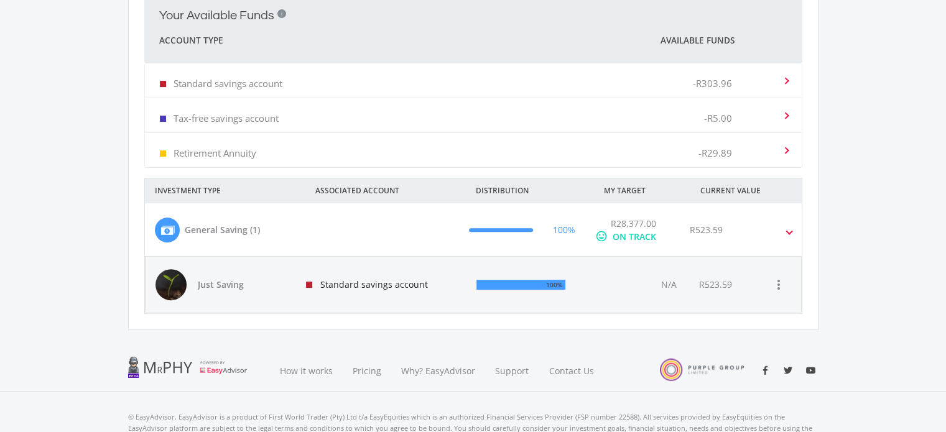
click at [785, 229] on div "R523.59" at bounding box center [742, 230] width 126 height 26
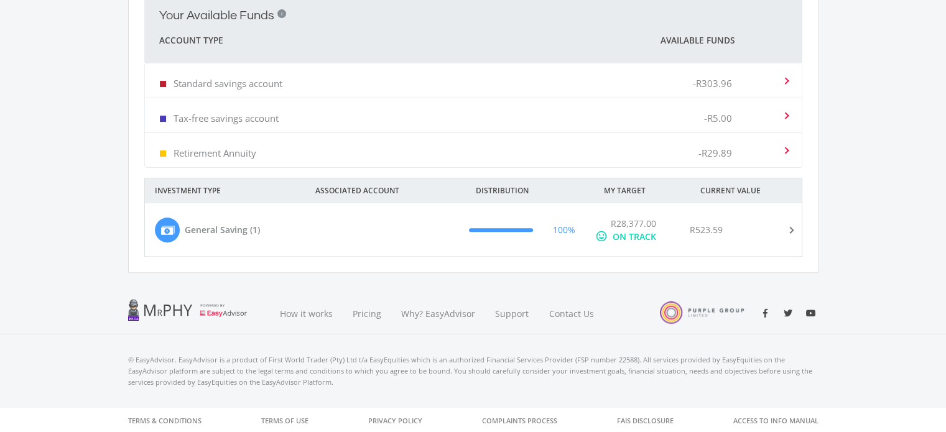
click at [785, 229] on span at bounding box center [788, 230] width 14 height 5
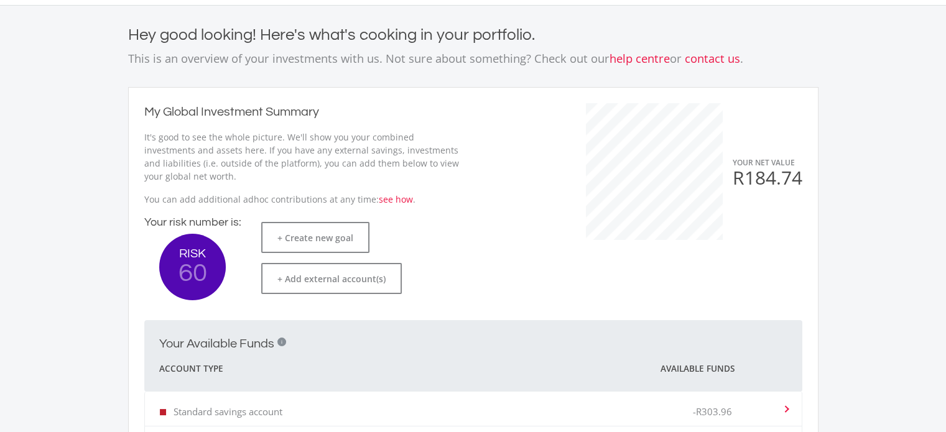
scroll to position [0, 0]
